Goal: Information Seeking & Learning: Learn about a topic

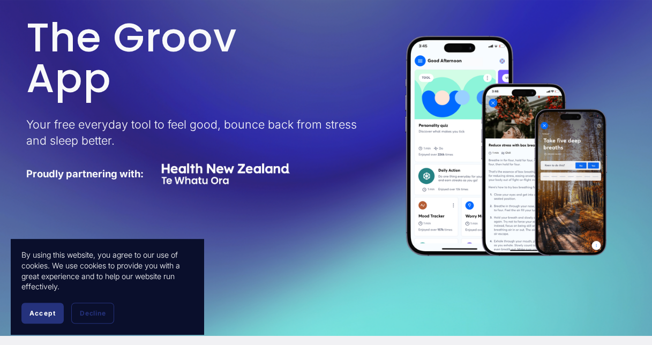
scroll to position [212, 0]
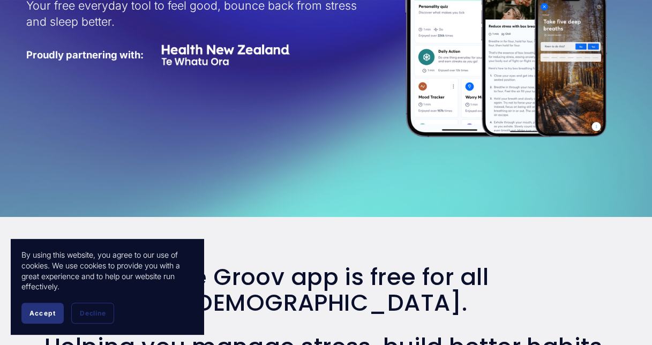
click at [39, 315] on span "Accept" at bounding box center [42, 313] width 26 height 8
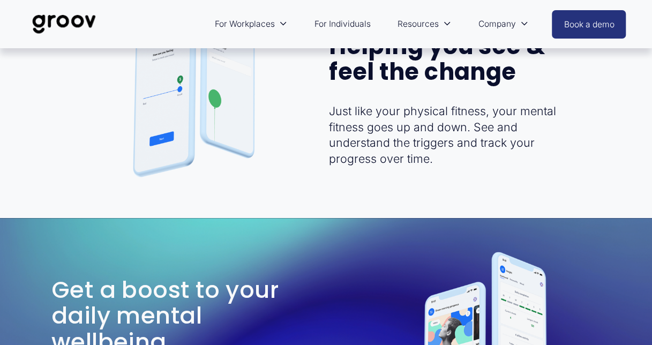
scroll to position [2033, 0]
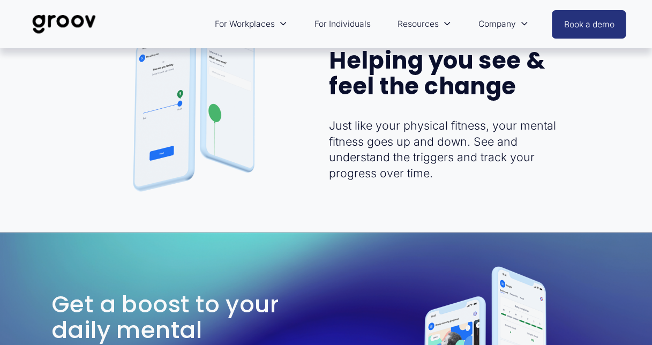
click at [616, 141] on div "Helping you see & feel the change Just like your physical fitness, your mental …" at bounding box center [326, 101] width 652 height 220
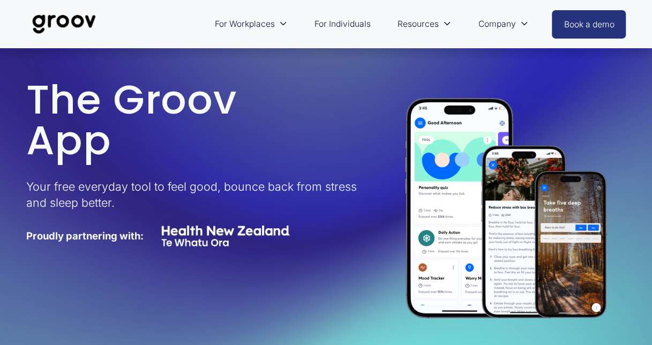
scroll to position [0, 0]
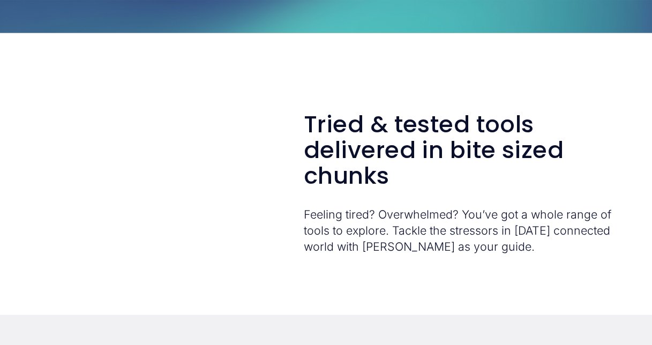
scroll to position [1353, 0]
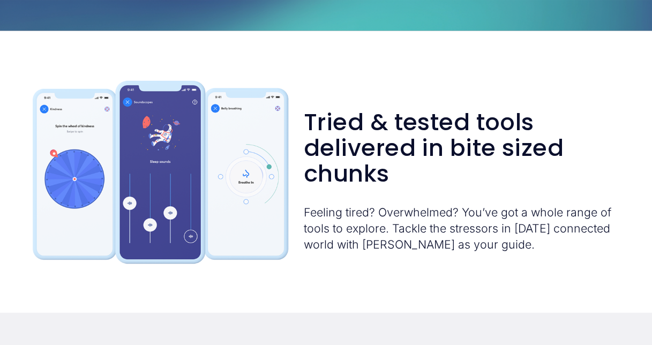
click at [216, 276] on div "Tried & tested tools delivered in bite sized chunks Feeling tired? Overwhelmed?…" at bounding box center [326, 172] width 652 height 238
